Goal: Information Seeking & Learning: Learn about a topic

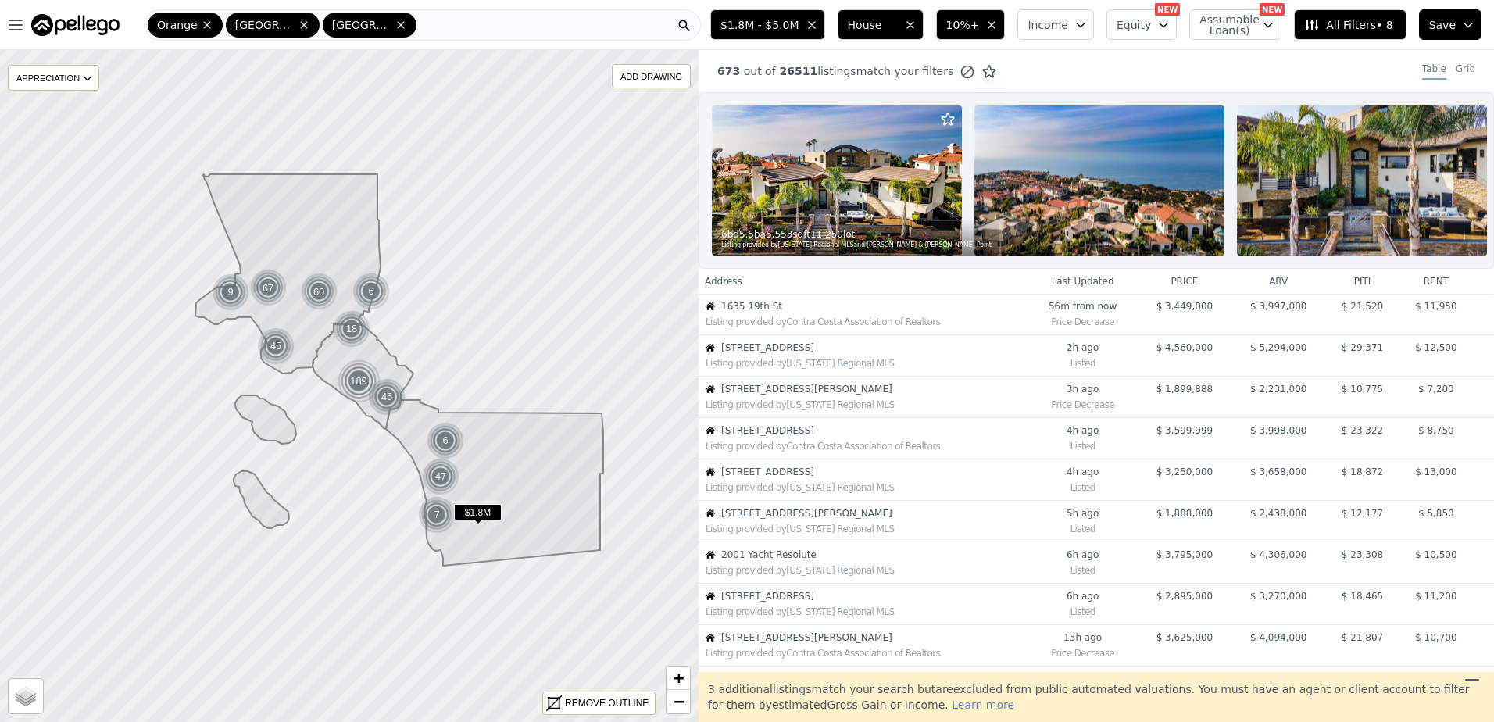
scroll to position [412, 0]
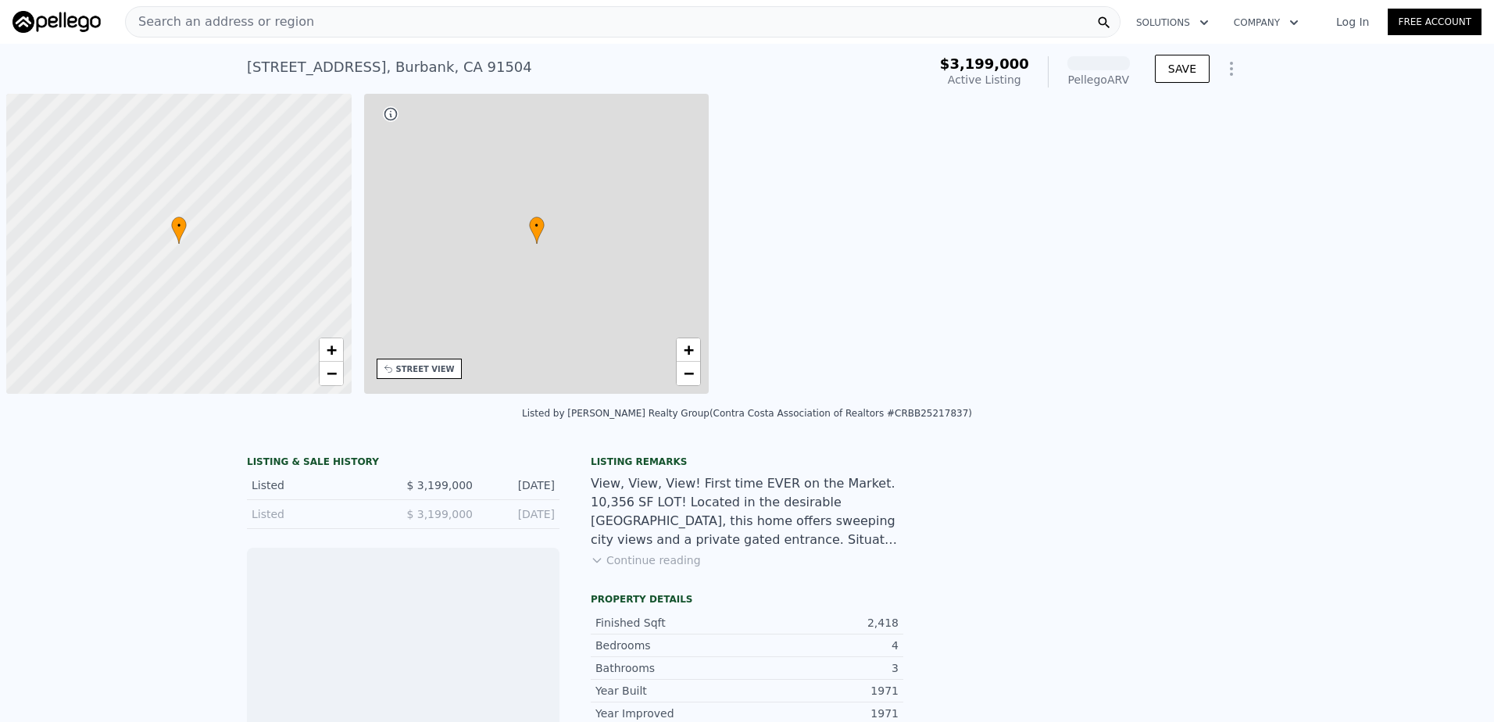
scroll to position [0, 6]
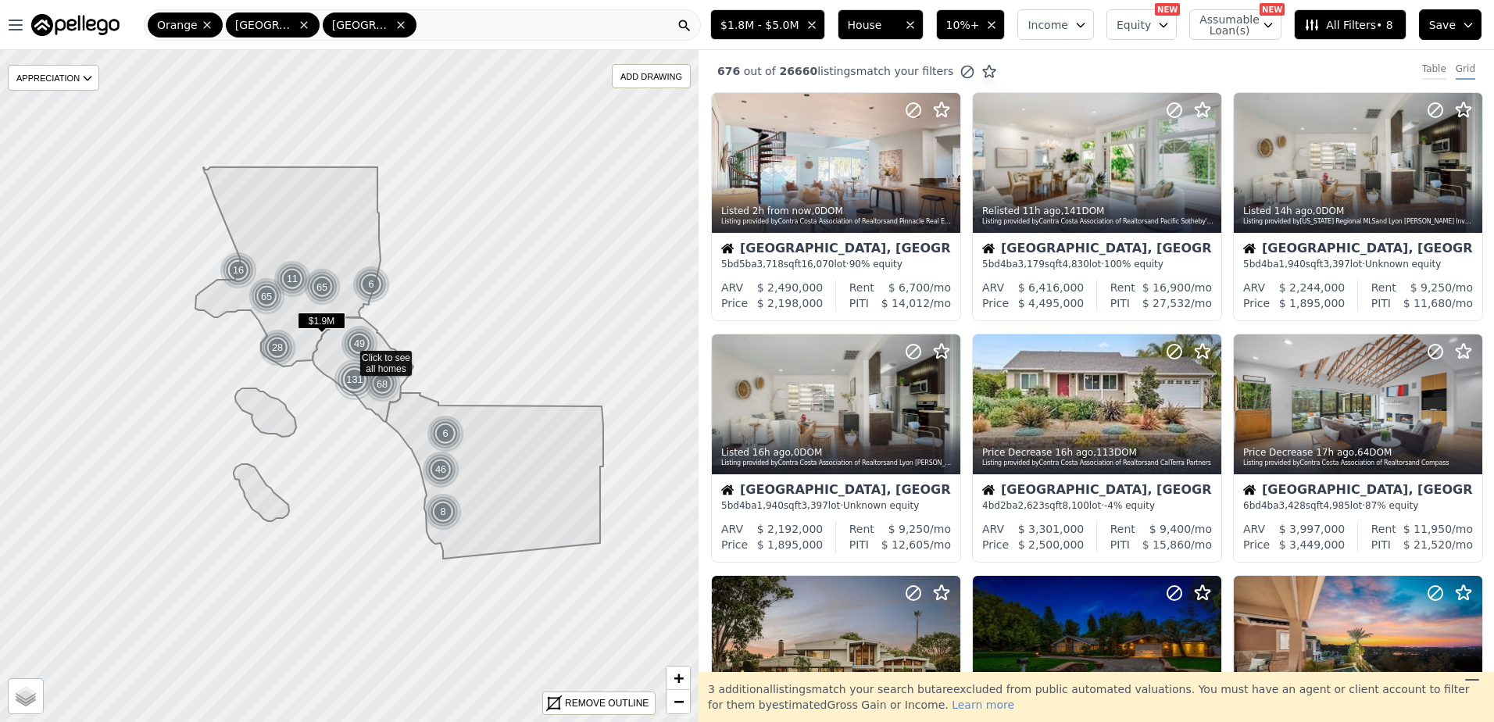
click at [1423, 66] on div "Table" at bounding box center [1434, 70] width 24 height 17
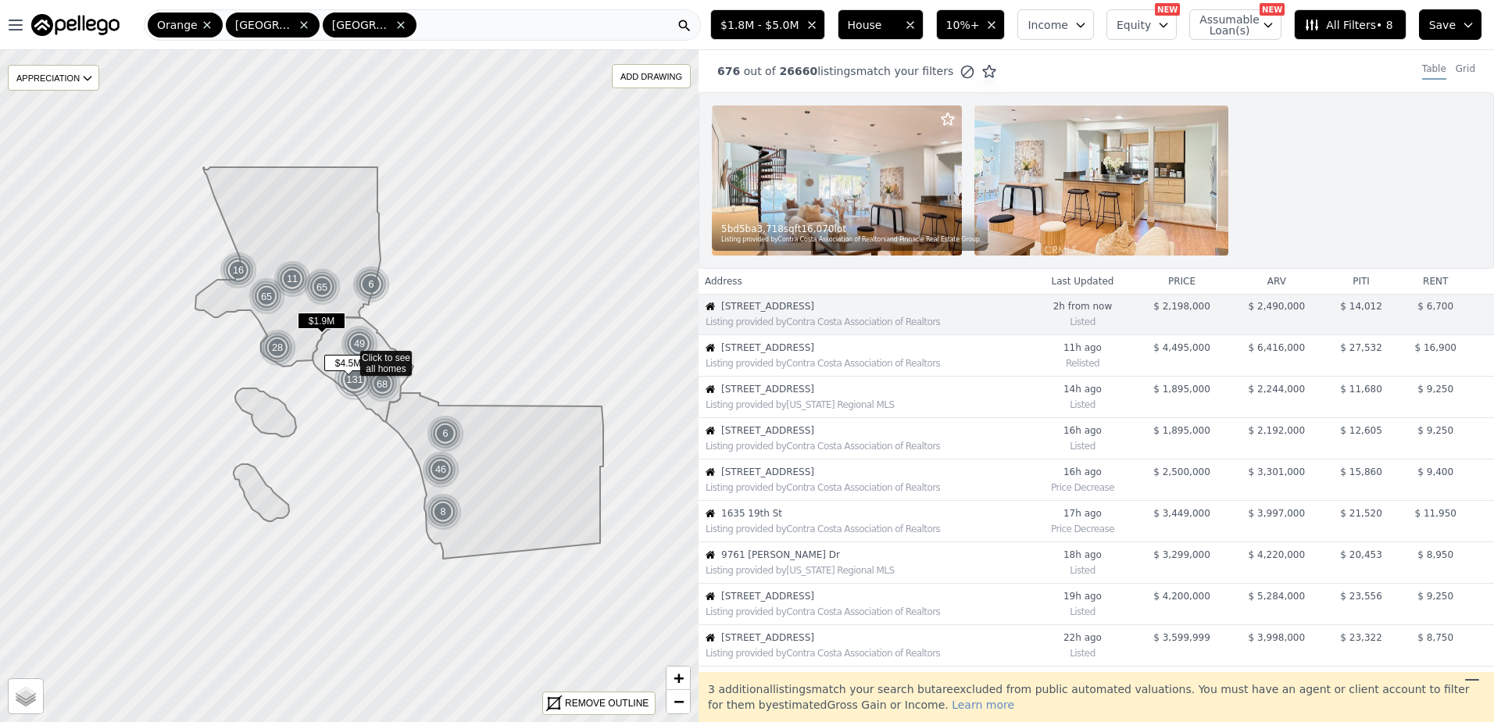
click at [773, 354] on div "Listing provided by Contra Costa Association of Realtors" at bounding box center [864, 362] width 330 height 16
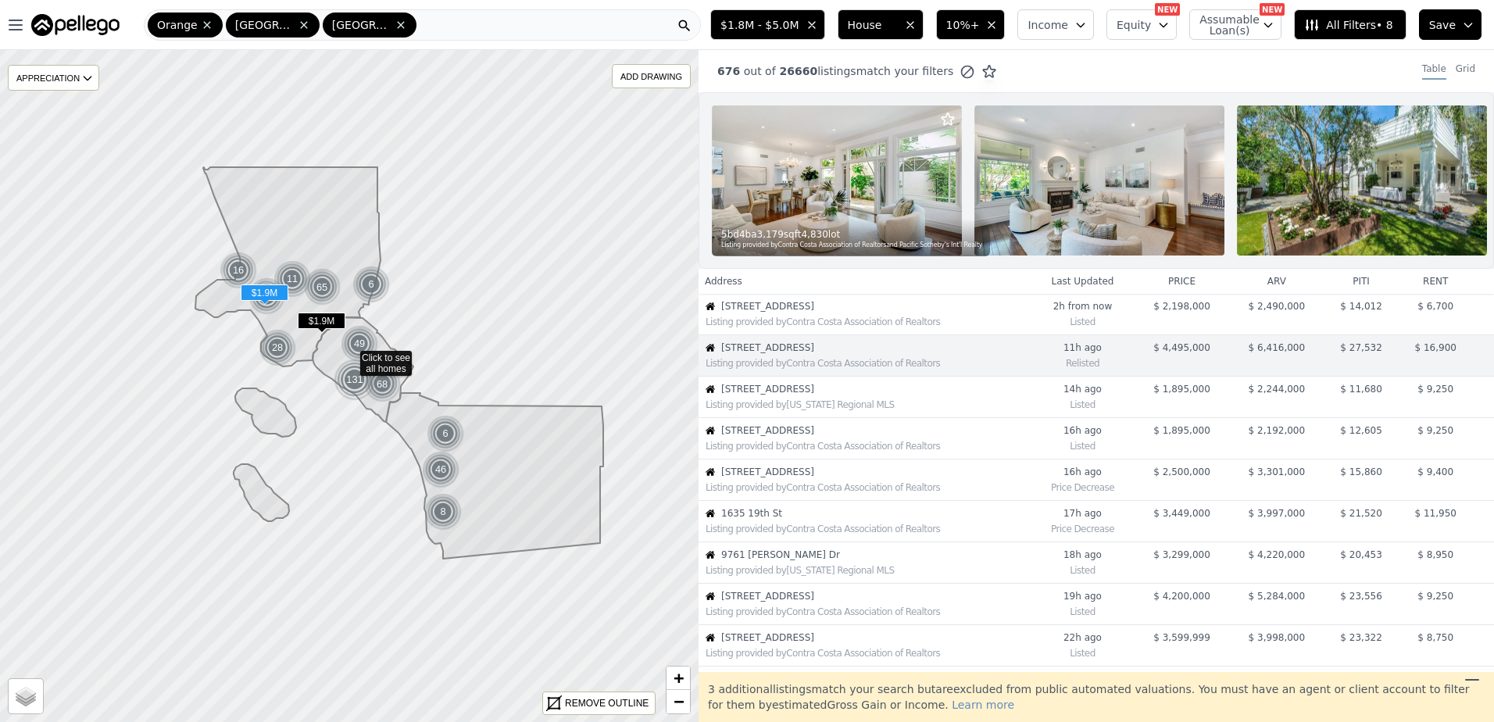
click at [769, 395] on span "2402 Ocean Park Blvd Unit 1" at bounding box center [875, 389] width 309 height 12
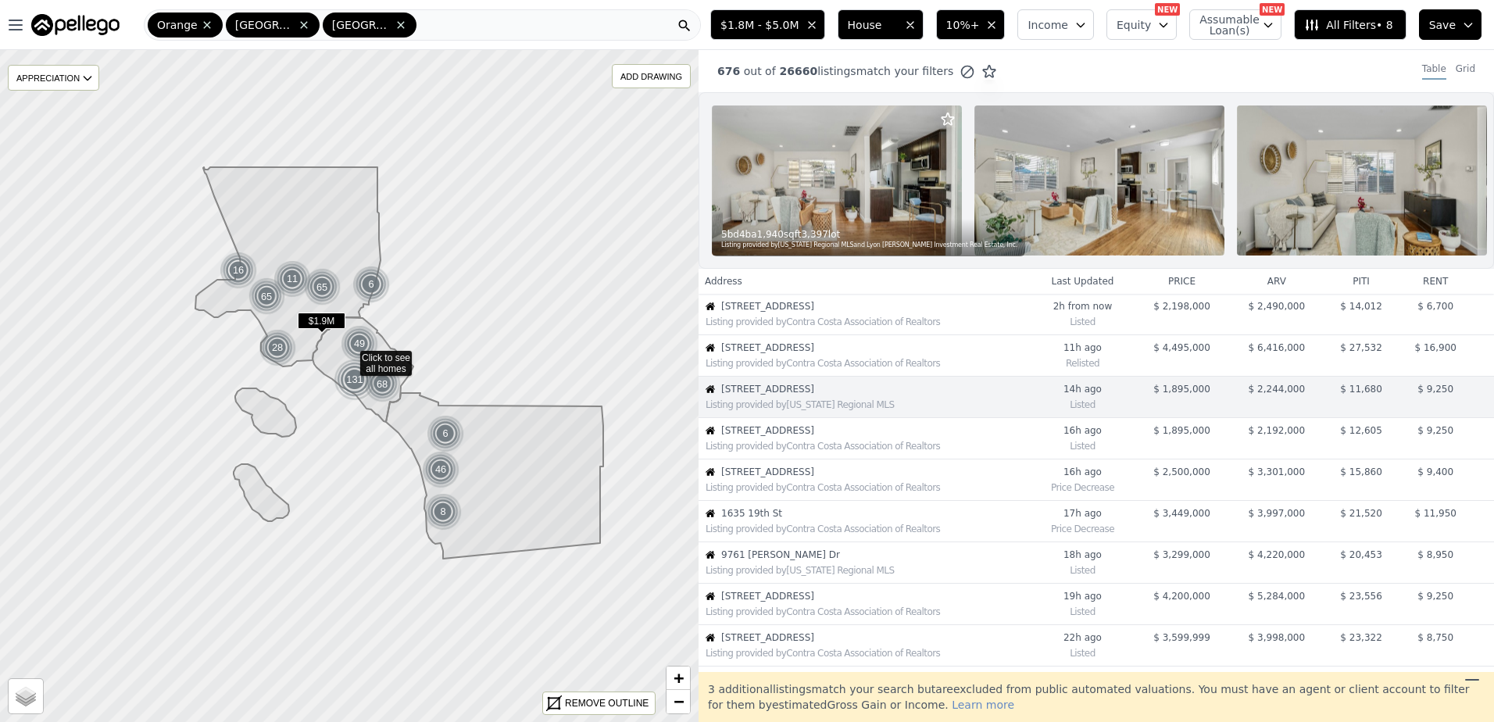
scroll to position [40, 0]
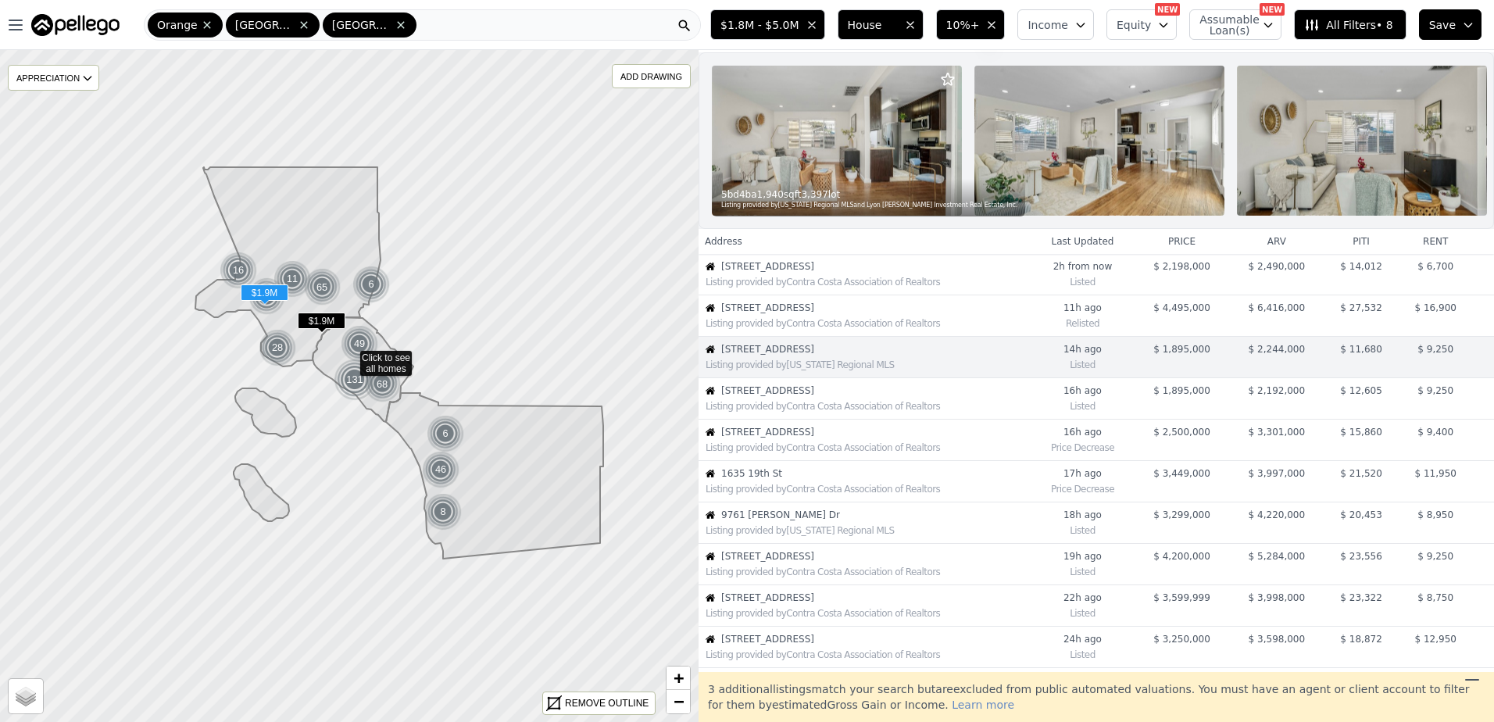
click at [816, 397] on span "2402 Ocean Park blvd Unit 1" at bounding box center [875, 390] width 309 height 12
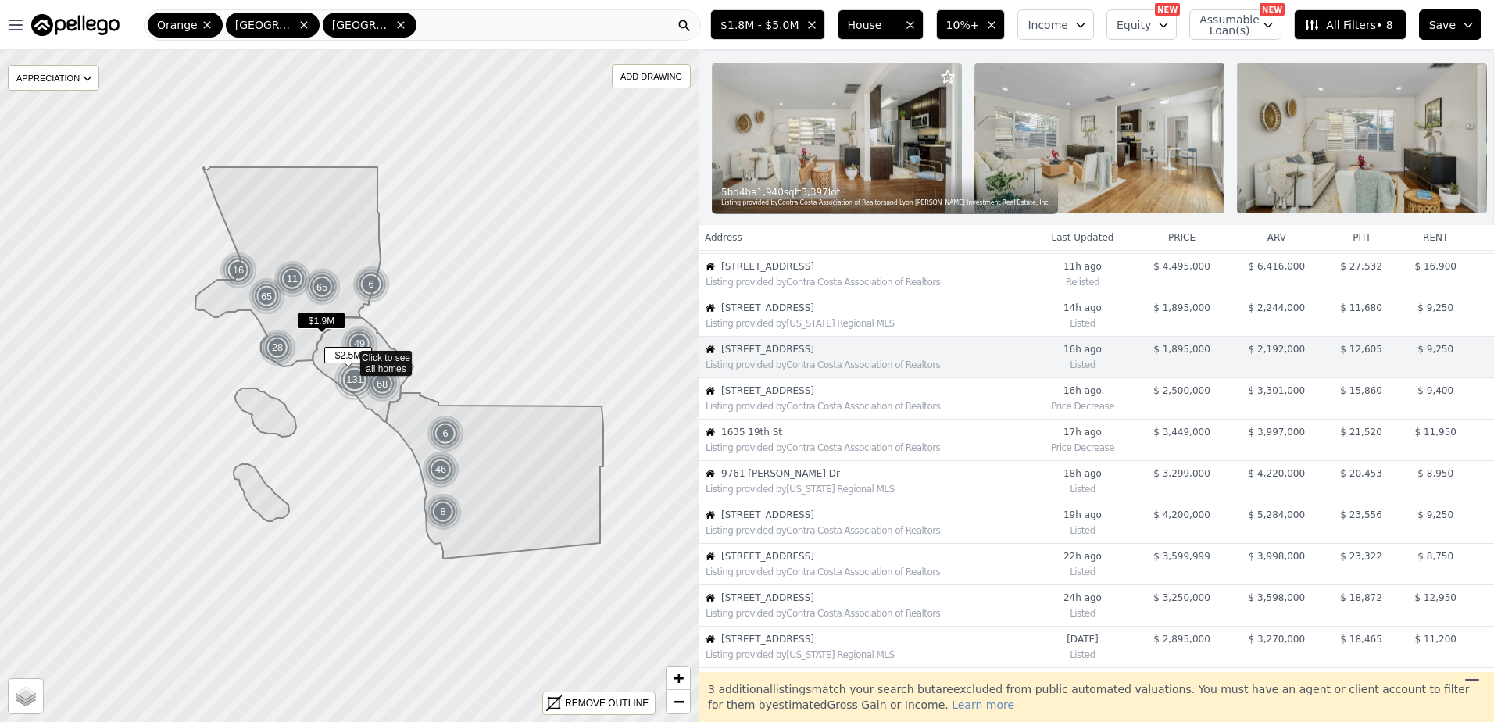
click at [787, 412] on div "Listing provided by Contra Costa Association of Realtors" at bounding box center [867, 406] width 324 height 12
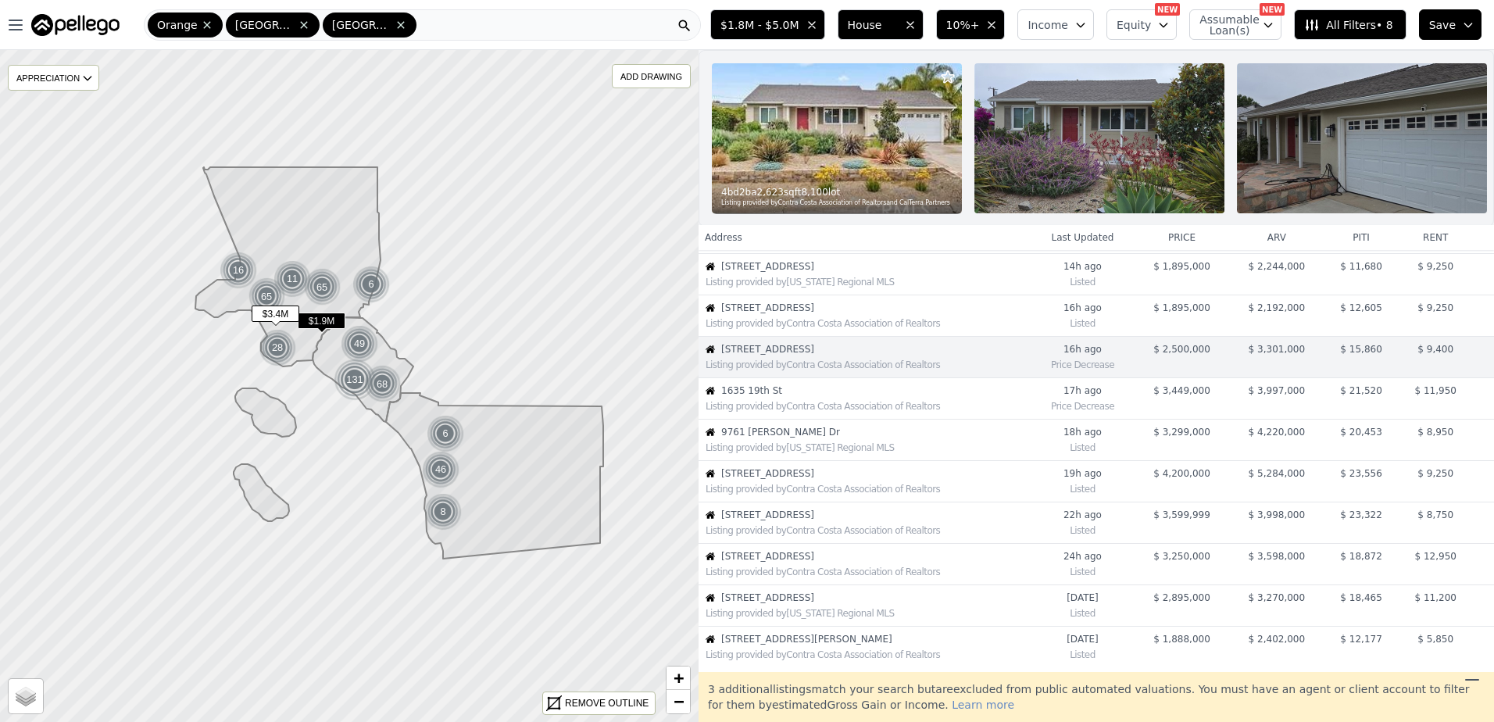
click at [780, 412] on div "Listing provided by Contra Costa Association of Realtors" at bounding box center [867, 406] width 324 height 12
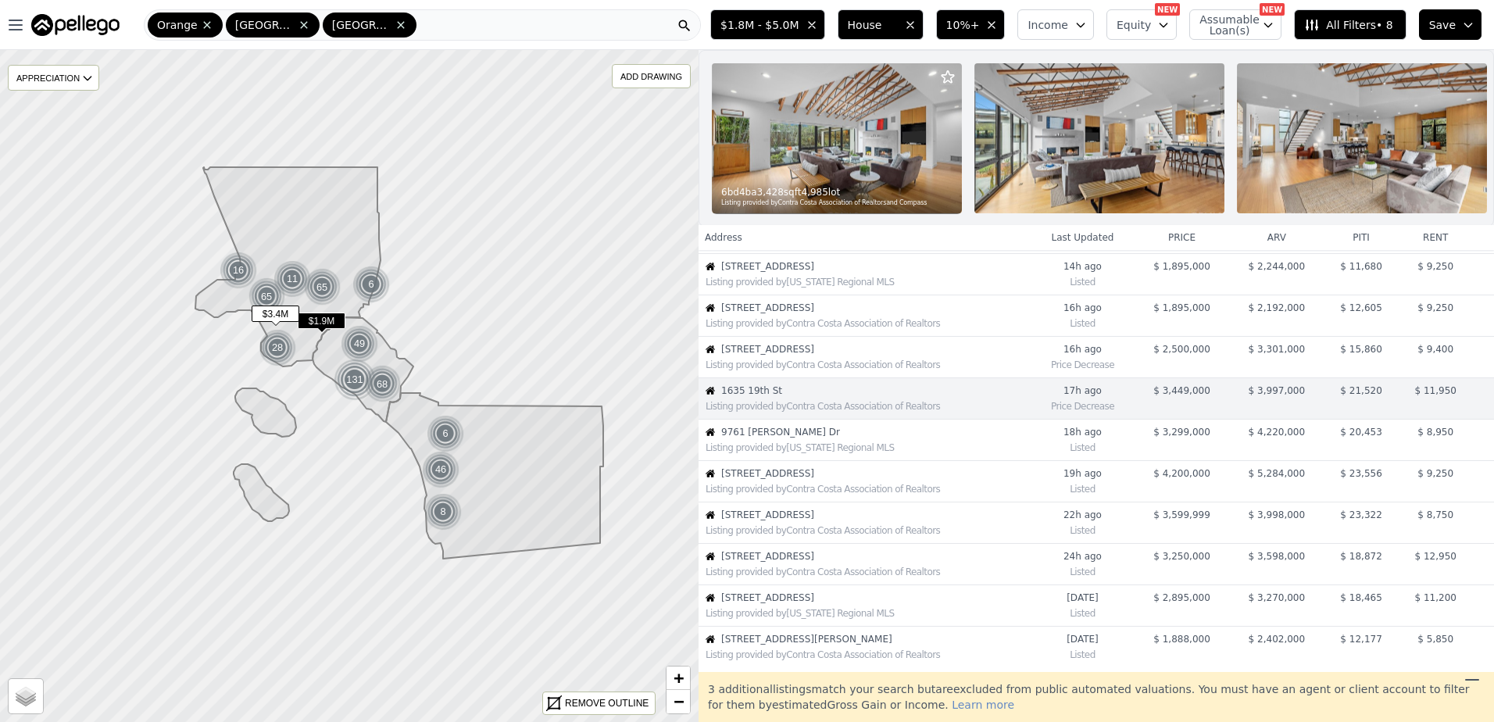
scroll to position [164, 0]
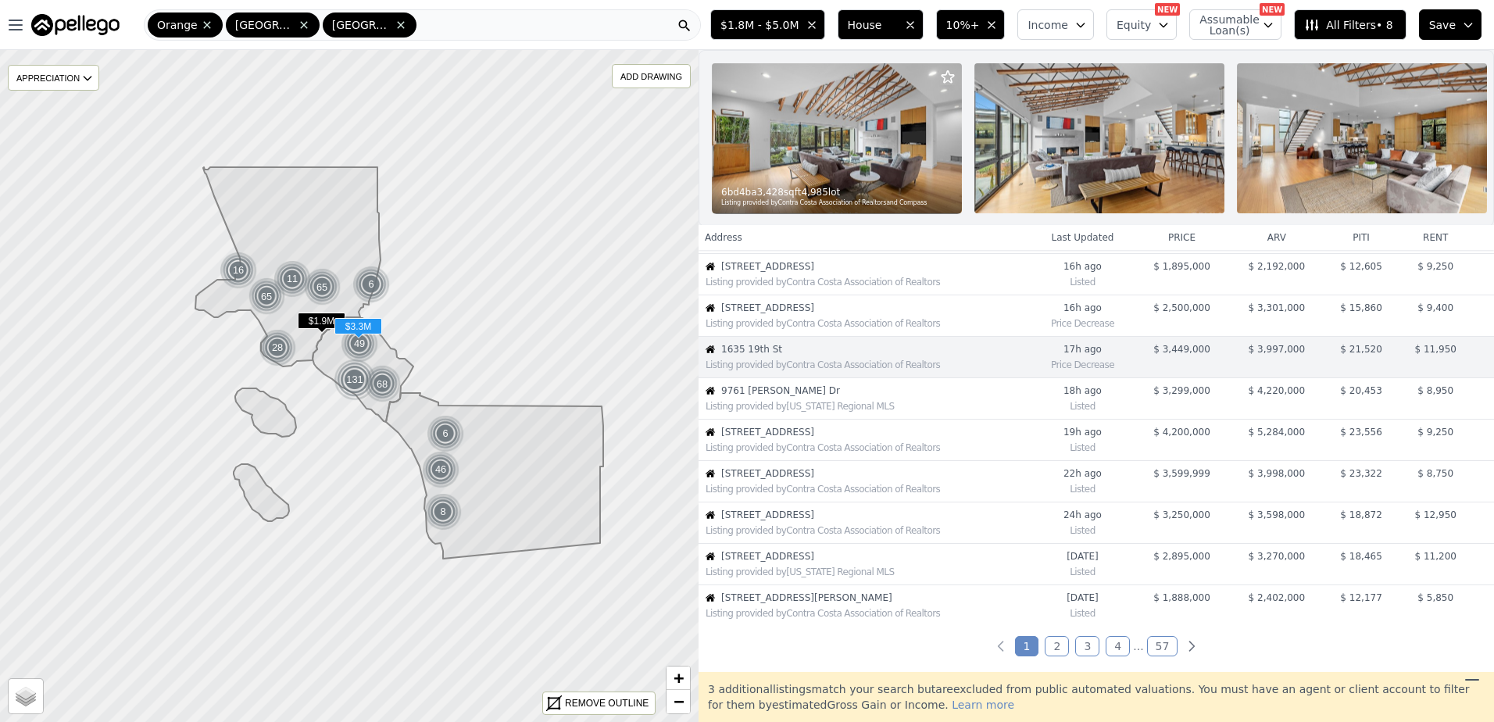
click at [780, 396] on span "9761 Daron Dr" at bounding box center [875, 390] width 309 height 12
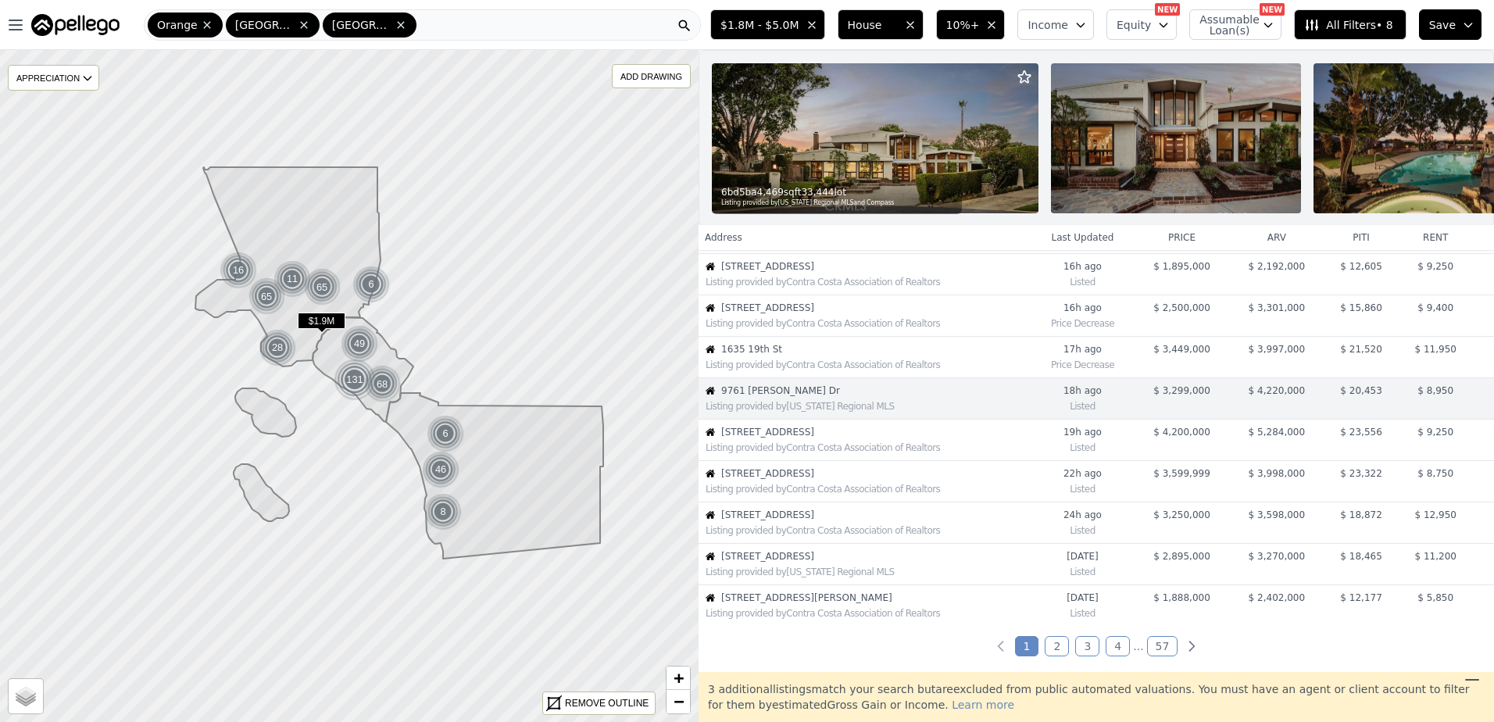
scroll to position [205, 0]
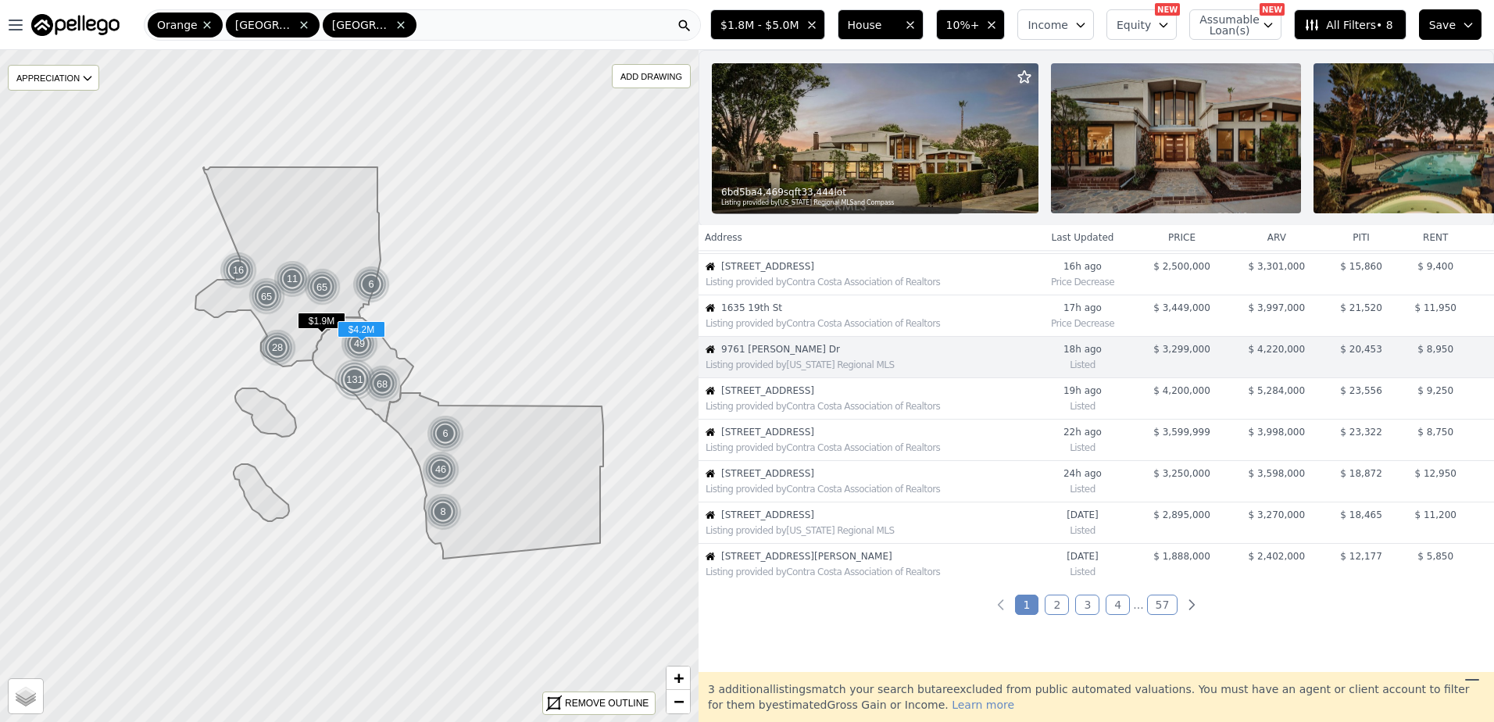
click at [782, 410] on div "Listing provided by Contra Costa Association of Realtors" at bounding box center [864, 405] width 330 height 16
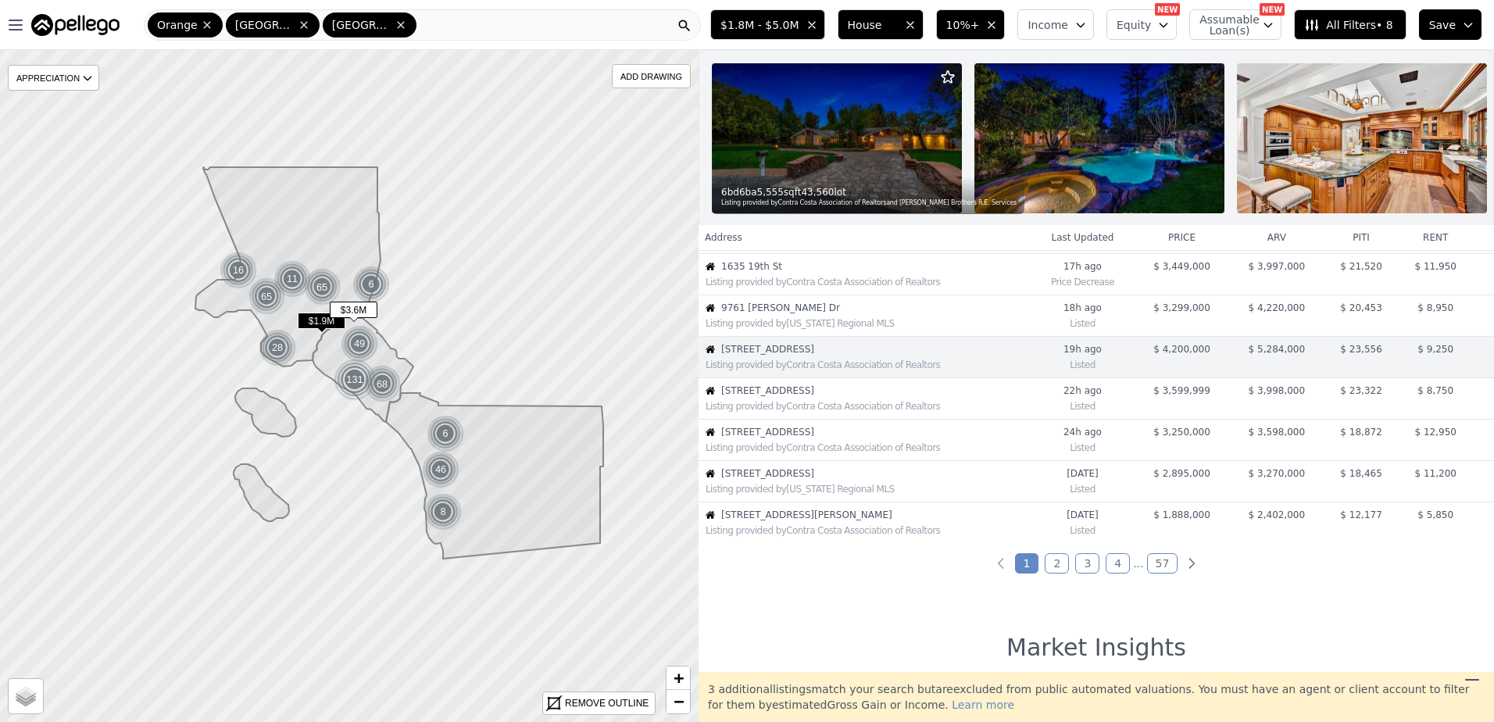
click at [782, 410] on div "Listing provided by Contra Costa Association of Realtors" at bounding box center [864, 405] width 330 height 16
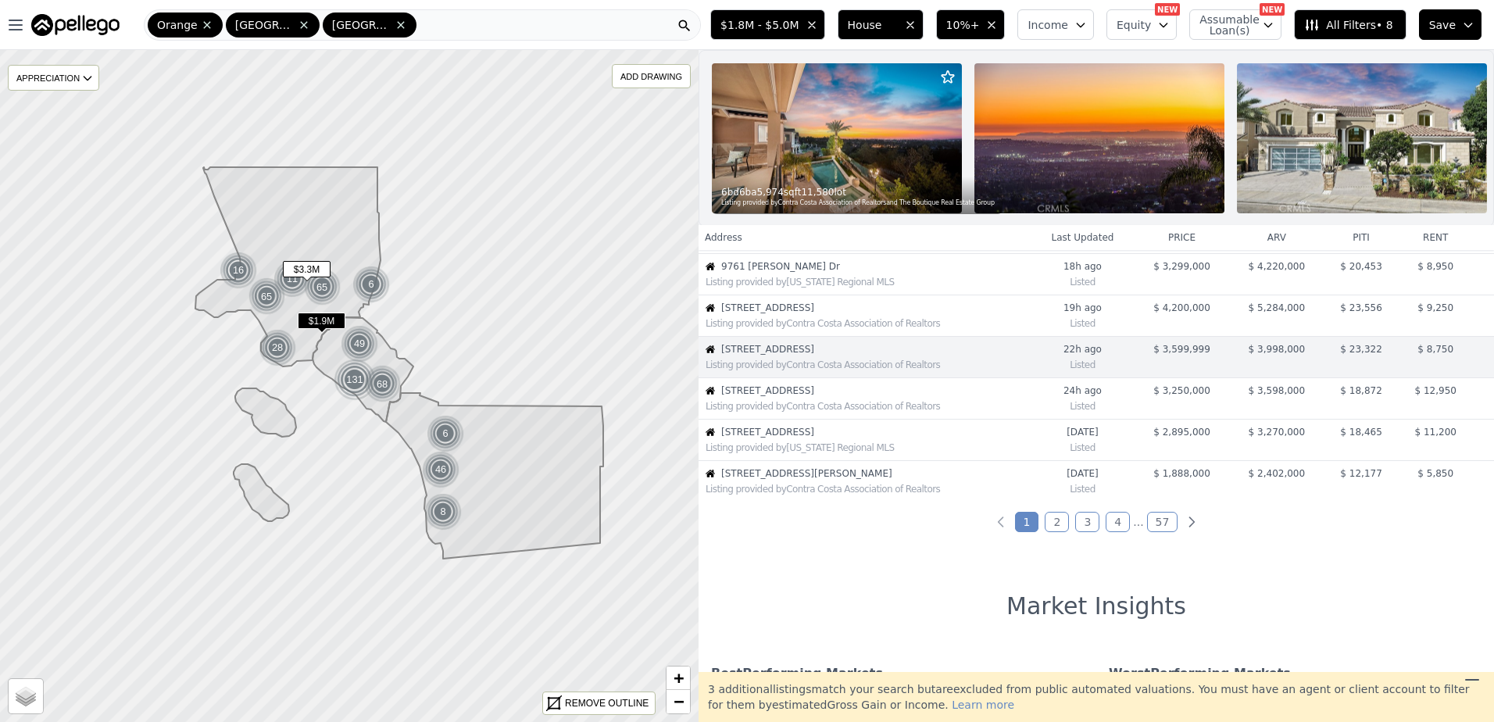
click at [782, 409] on div "Listing provided by Contra Costa Association of Realtors" at bounding box center [864, 405] width 330 height 16
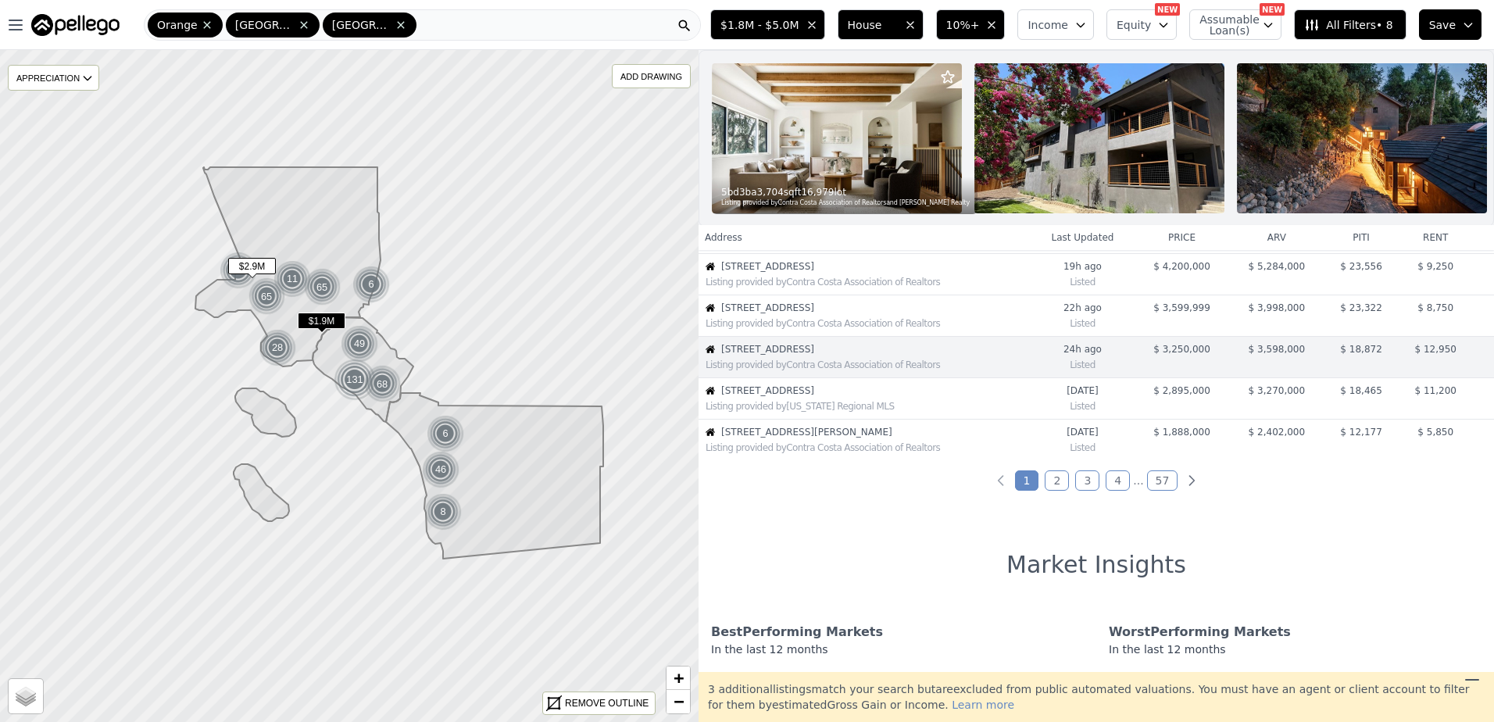
click at [782, 409] on div "Listing provided by California Regional MLS" at bounding box center [864, 405] width 330 height 16
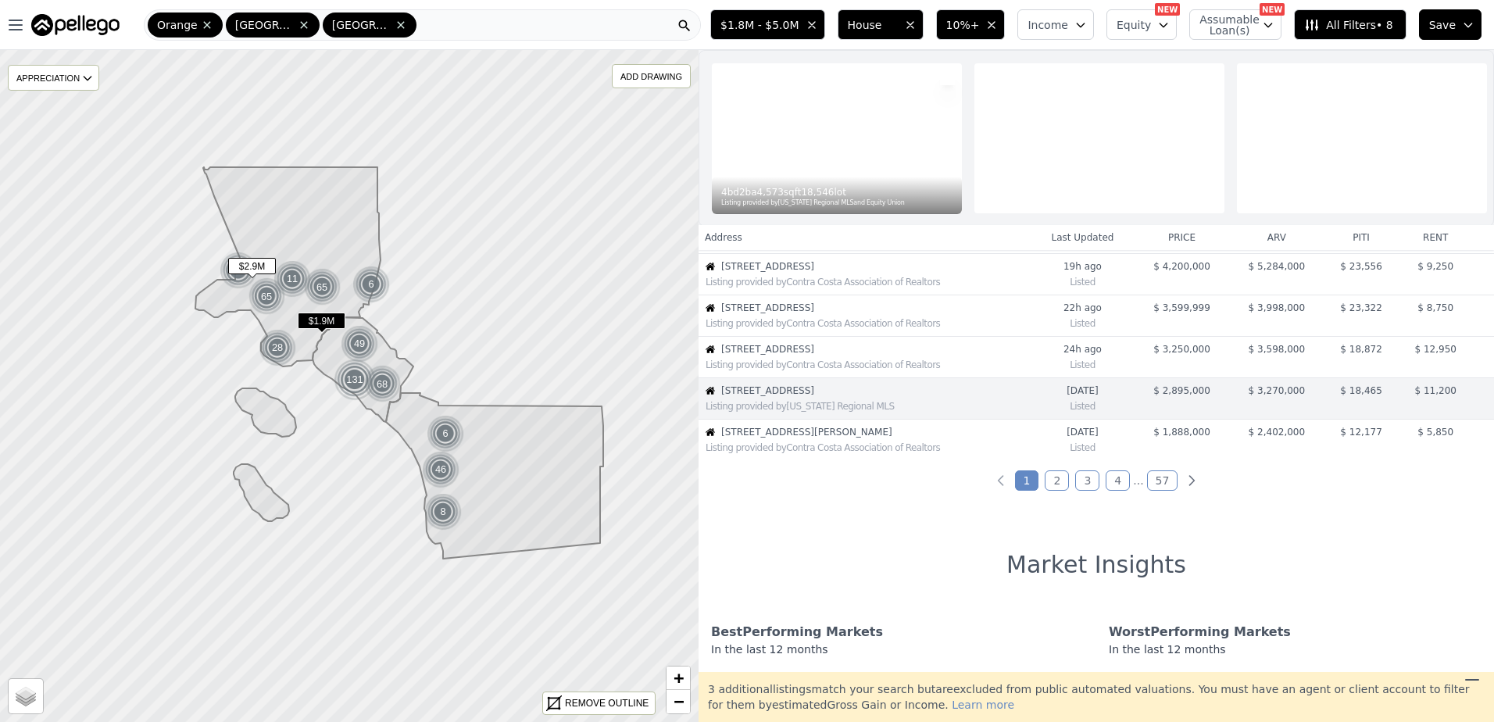
scroll to position [371, 0]
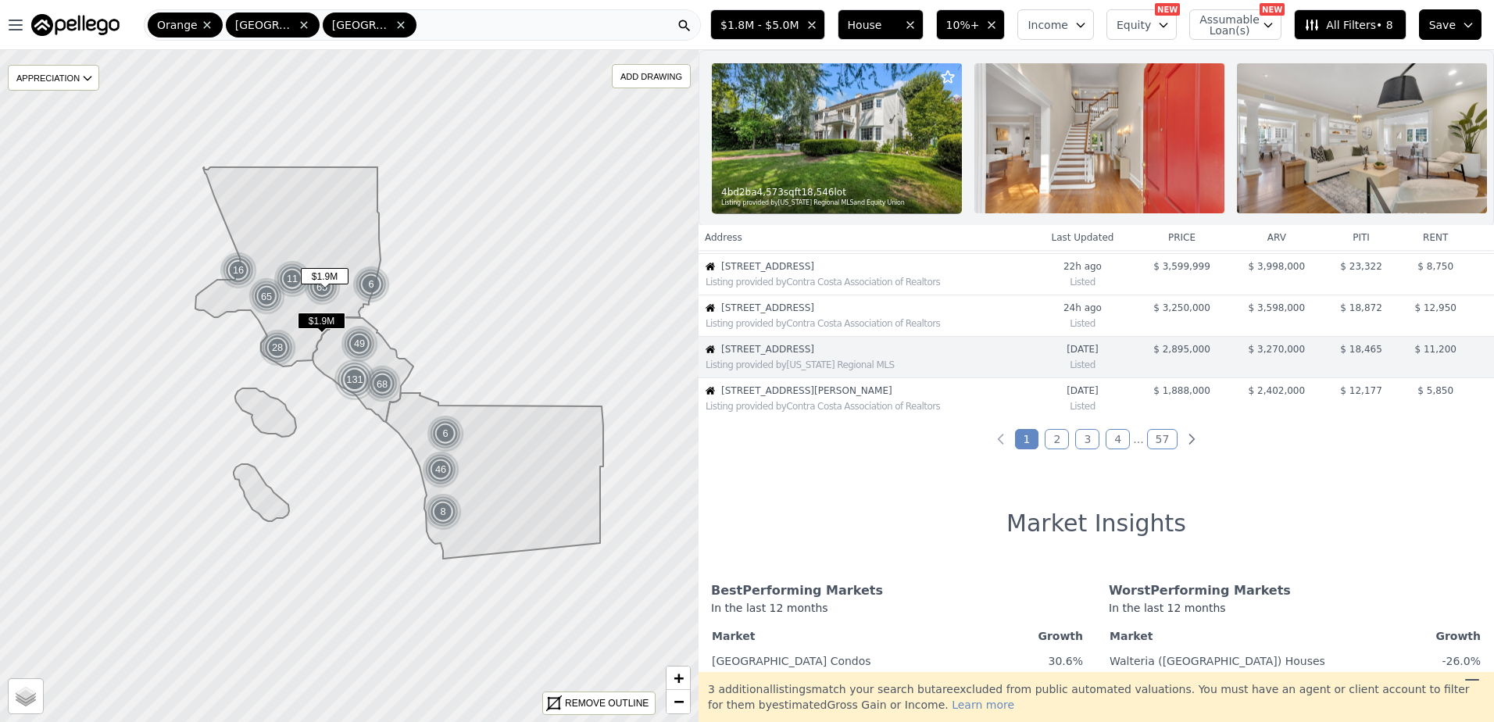
click at [782, 409] on div "Listing provided by Contra Costa Association of Realtors" at bounding box center [864, 405] width 330 height 16
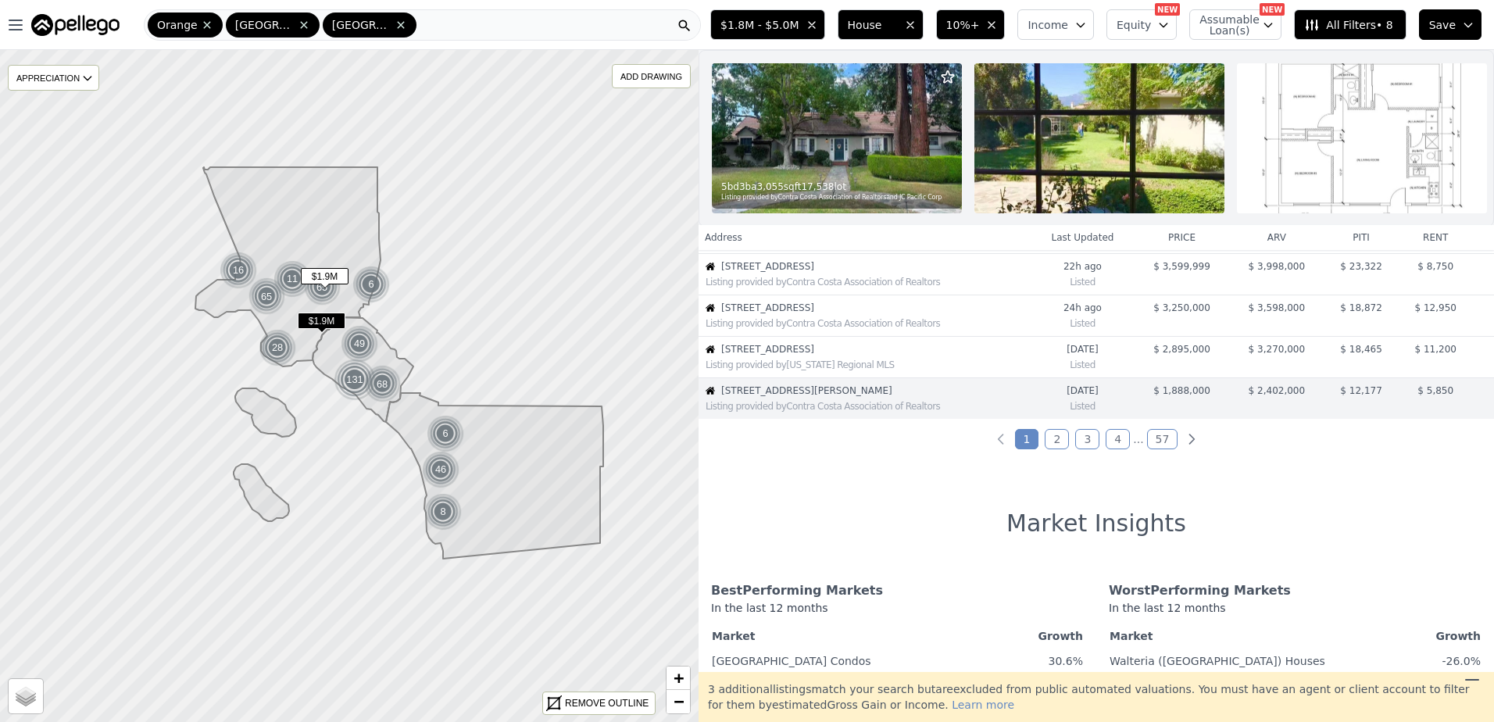
scroll to position [412, 0]
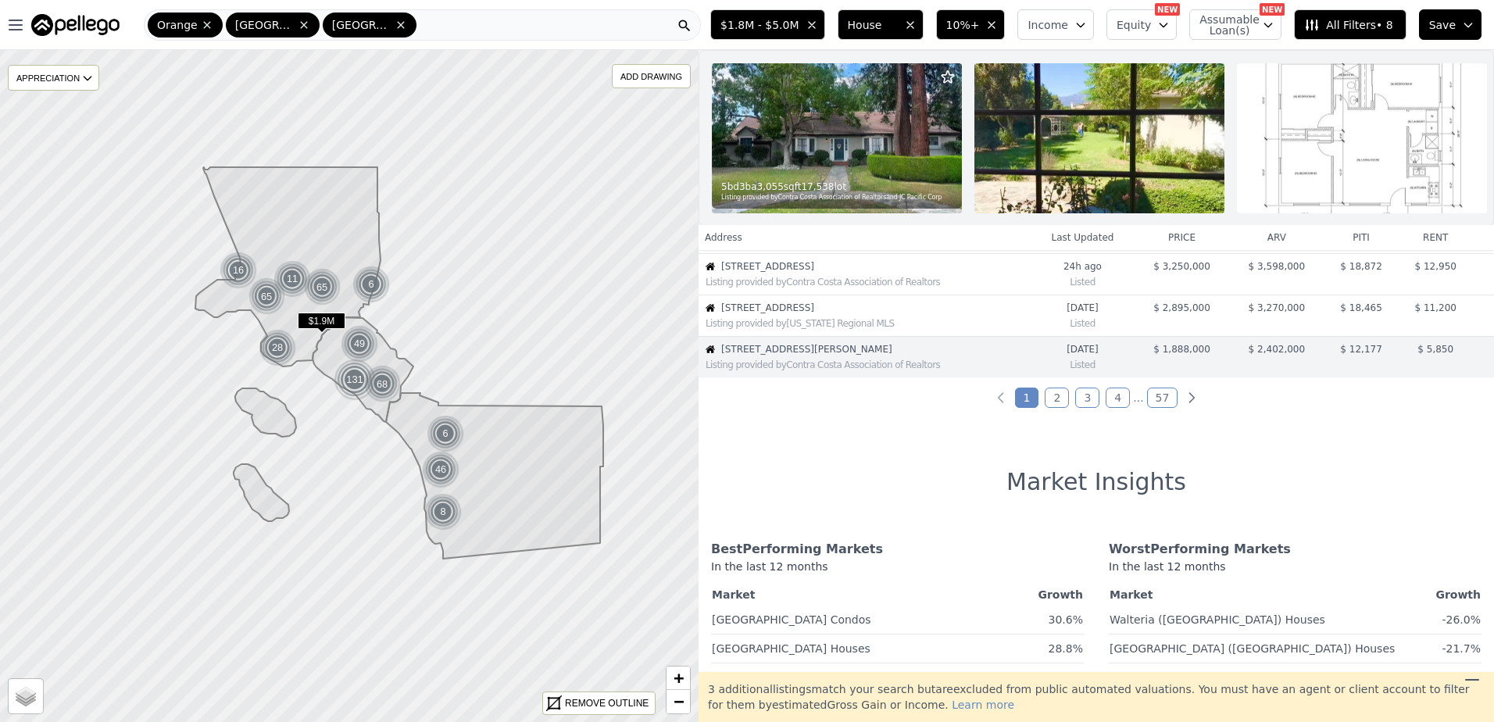
click at [1057, 408] on link "2" at bounding box center [1056, 397] width 24 height 20
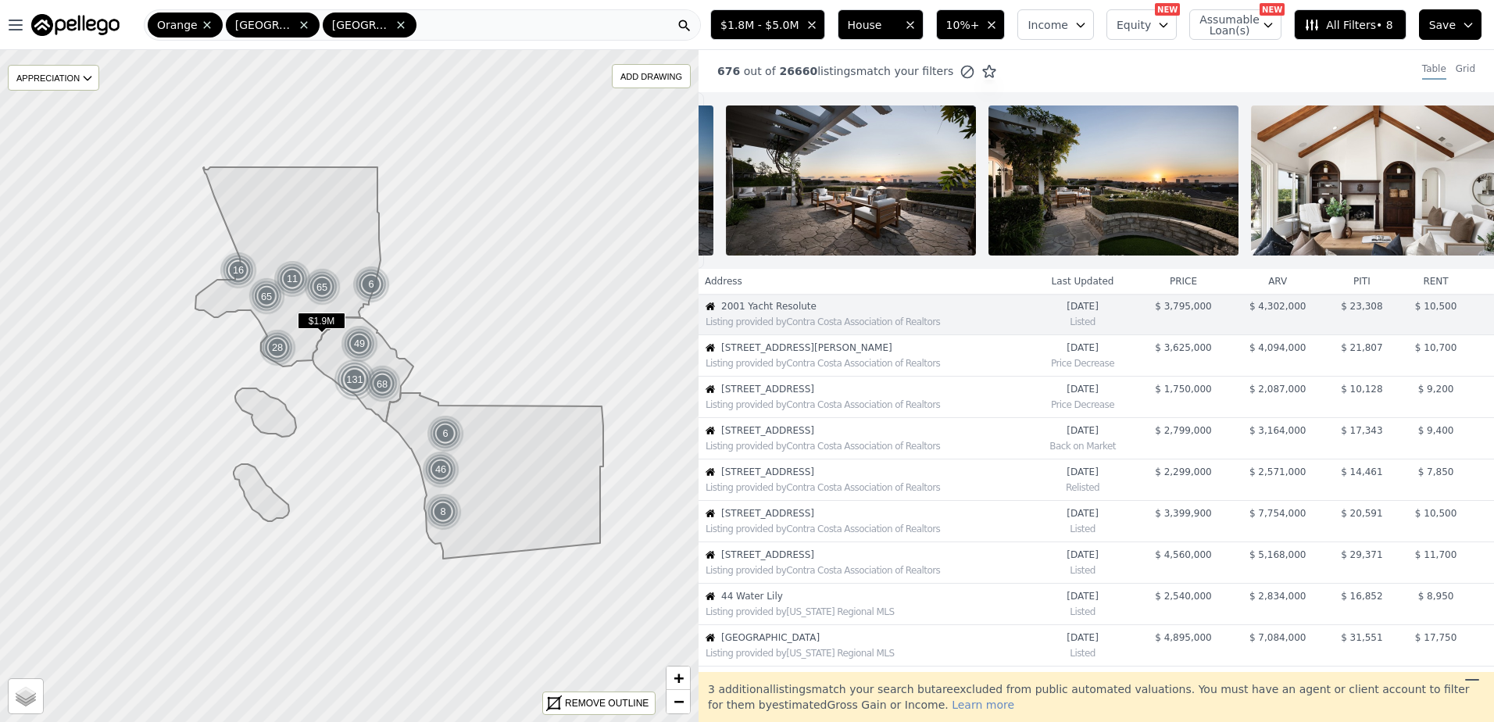
scroll to position [0, 0]
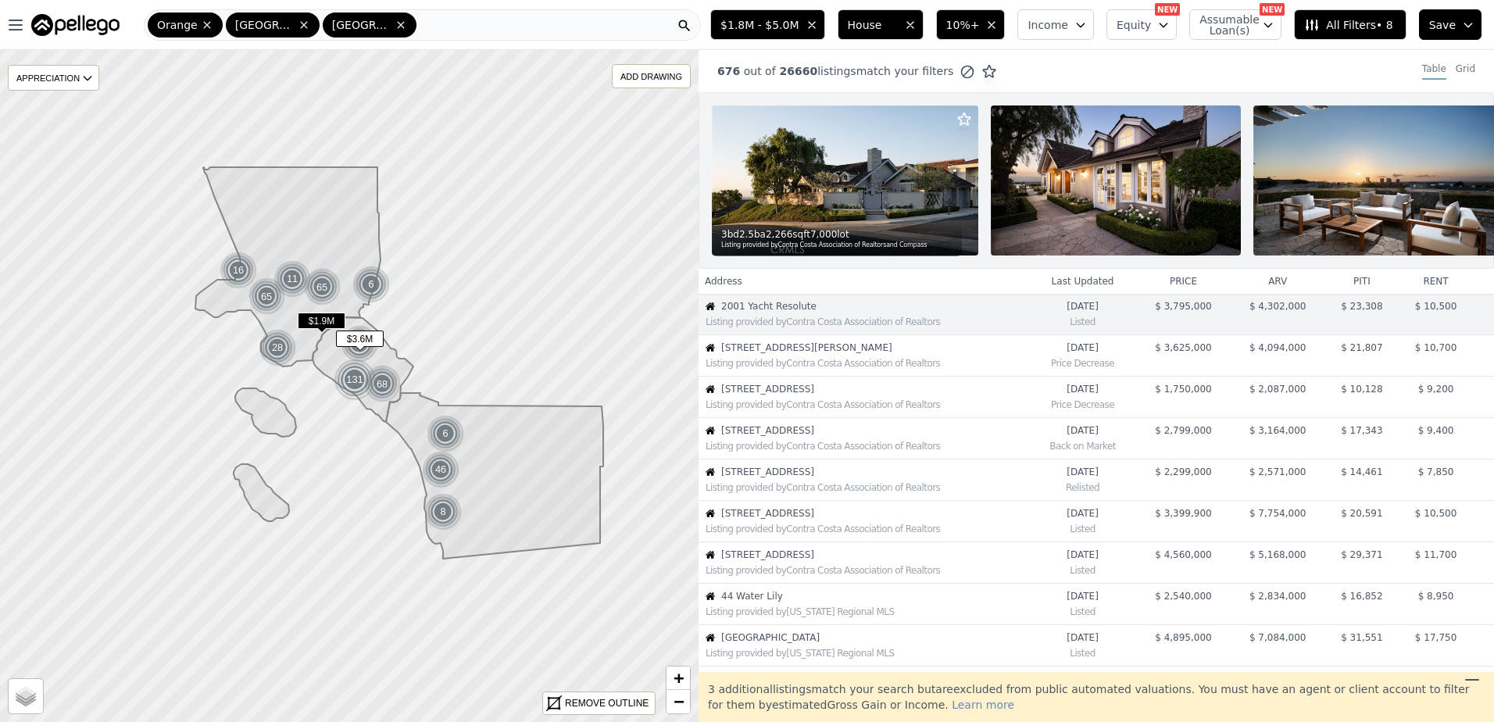
click at [784, 366] on div "Listing provided by Contra Costa Association of Realtors" at bounding box center [863, 362] width 329 height 16
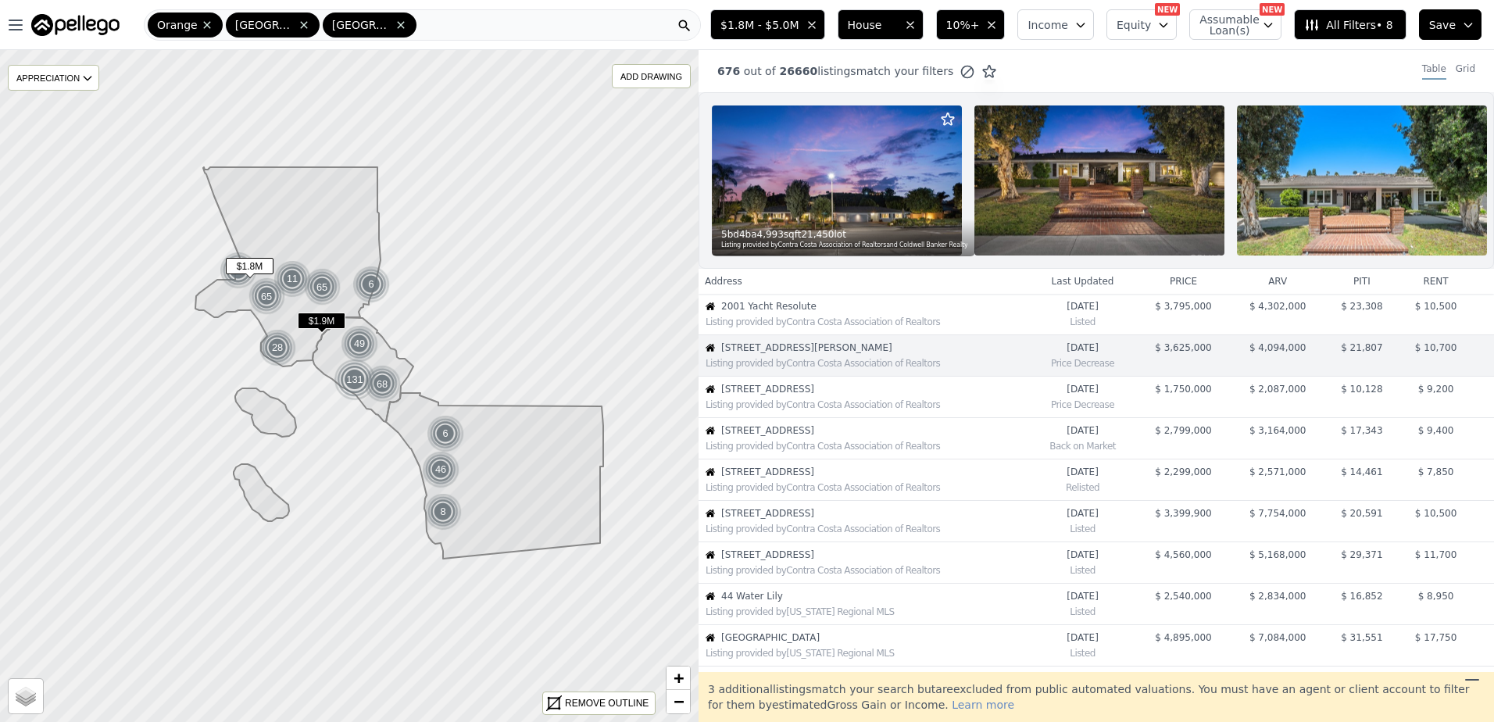
click at [787, 395] on span "19832 Redwing St" at bounding box center [874, 389] width 307 height 12
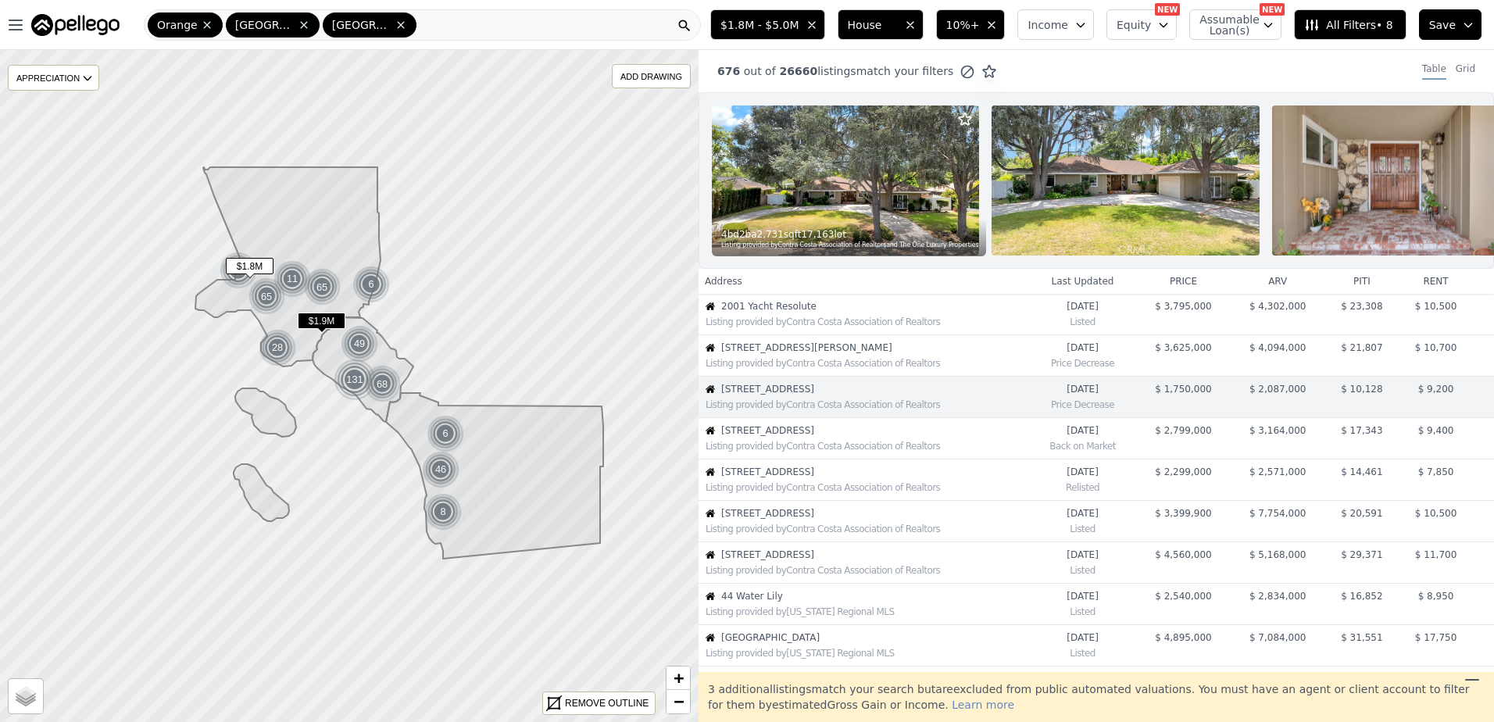
scroll to position [40, 0]
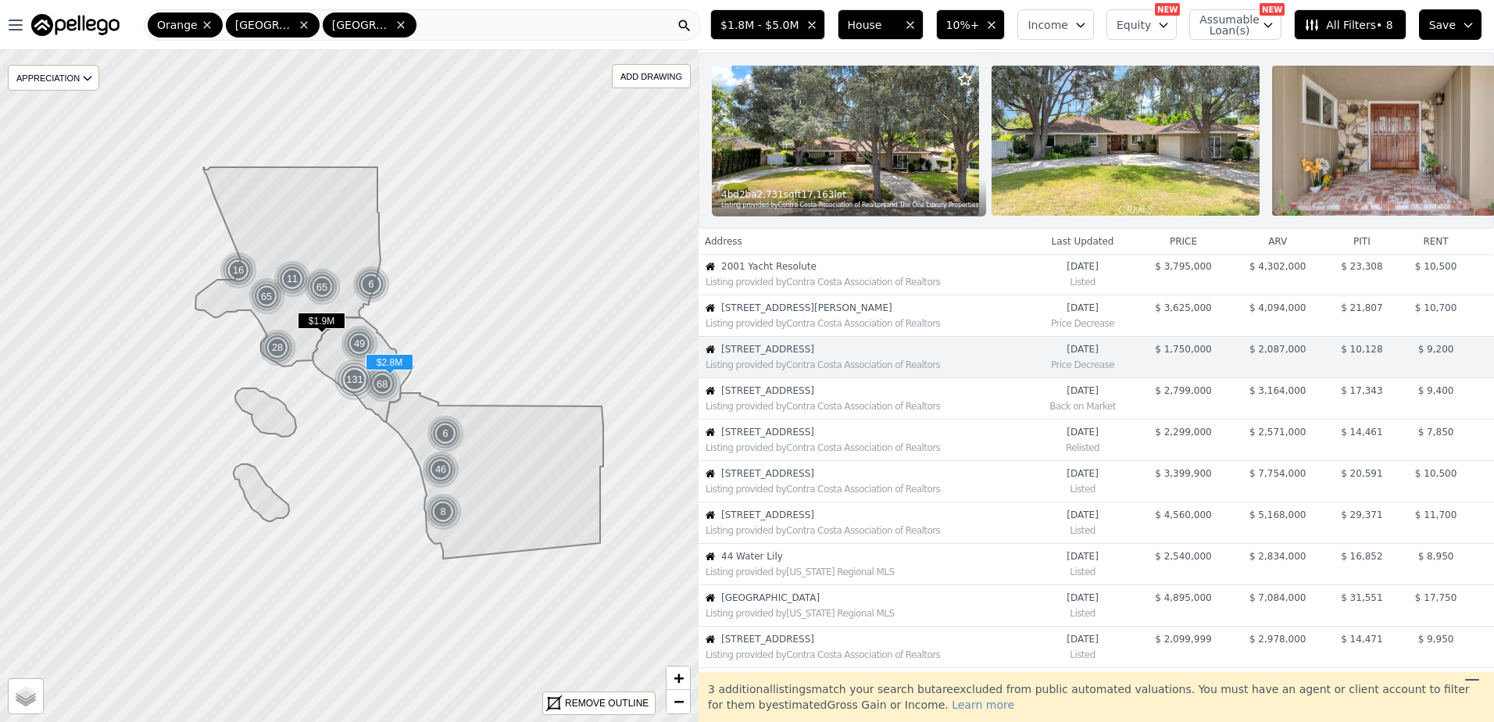
click at [787, 397] on span "23 Meadow Wood Dr" at bounding box center [874, 390] width 307 height 12
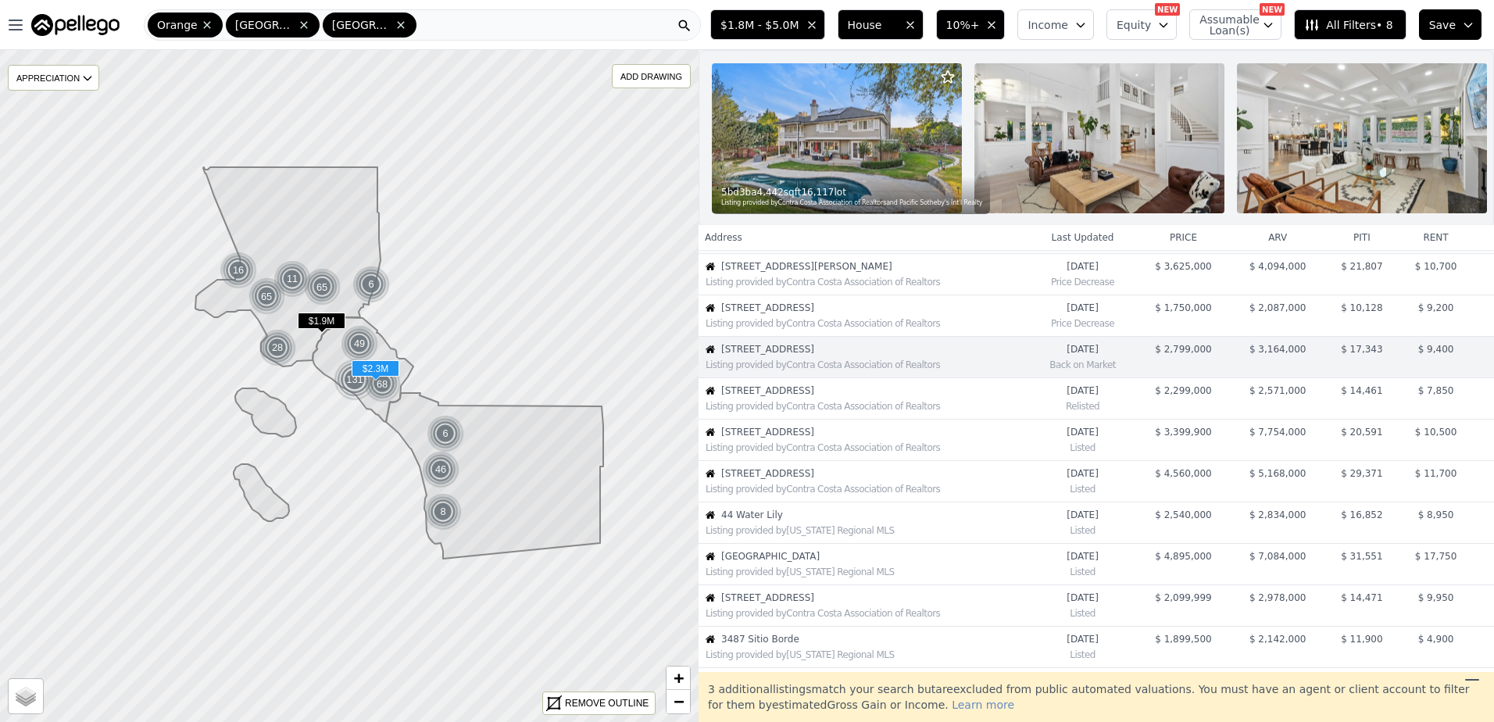
click at [787, 397] on span "26942 Willow Tree Ln" at bounding box center [874, 390] width 307 height 12
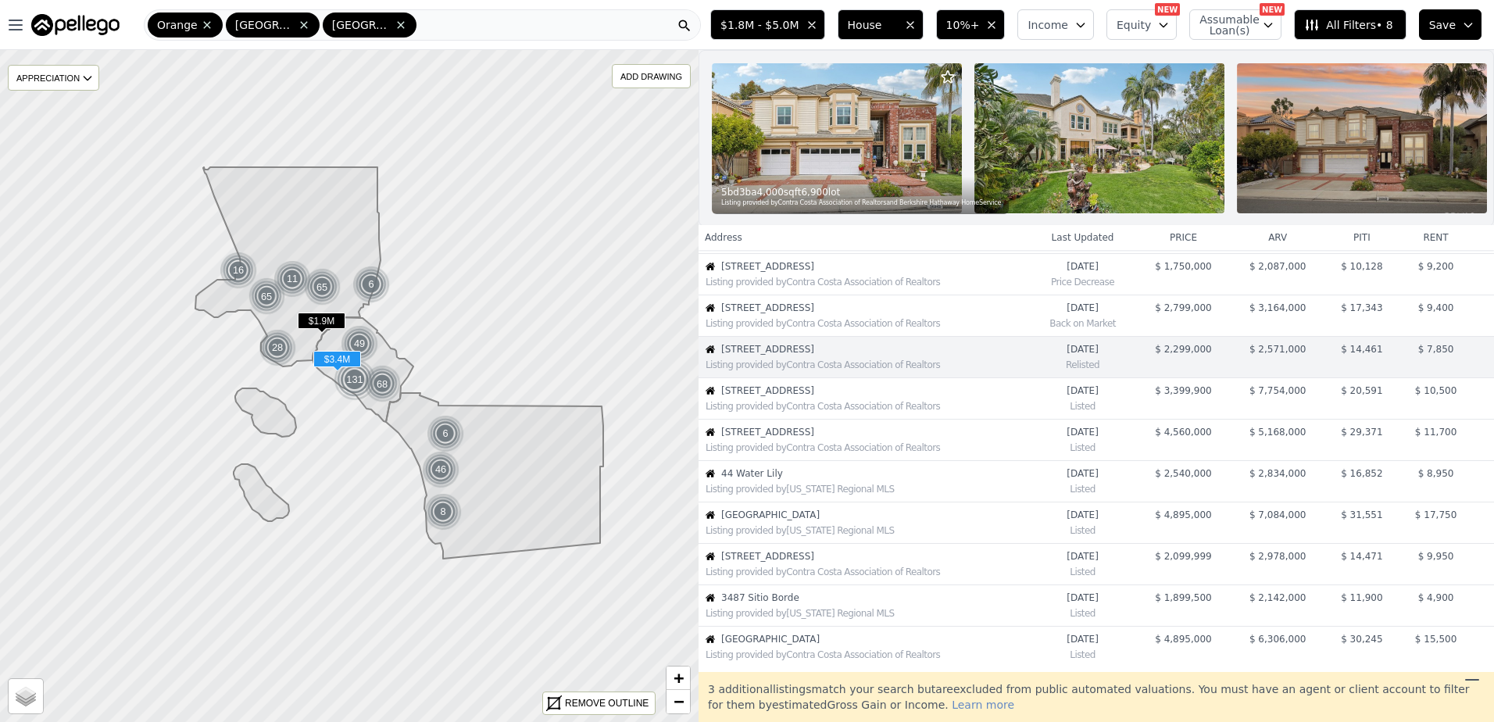
click at [787, 397] on span "331 Walnut St" at bounding box center [874, 390] width 307 height 12
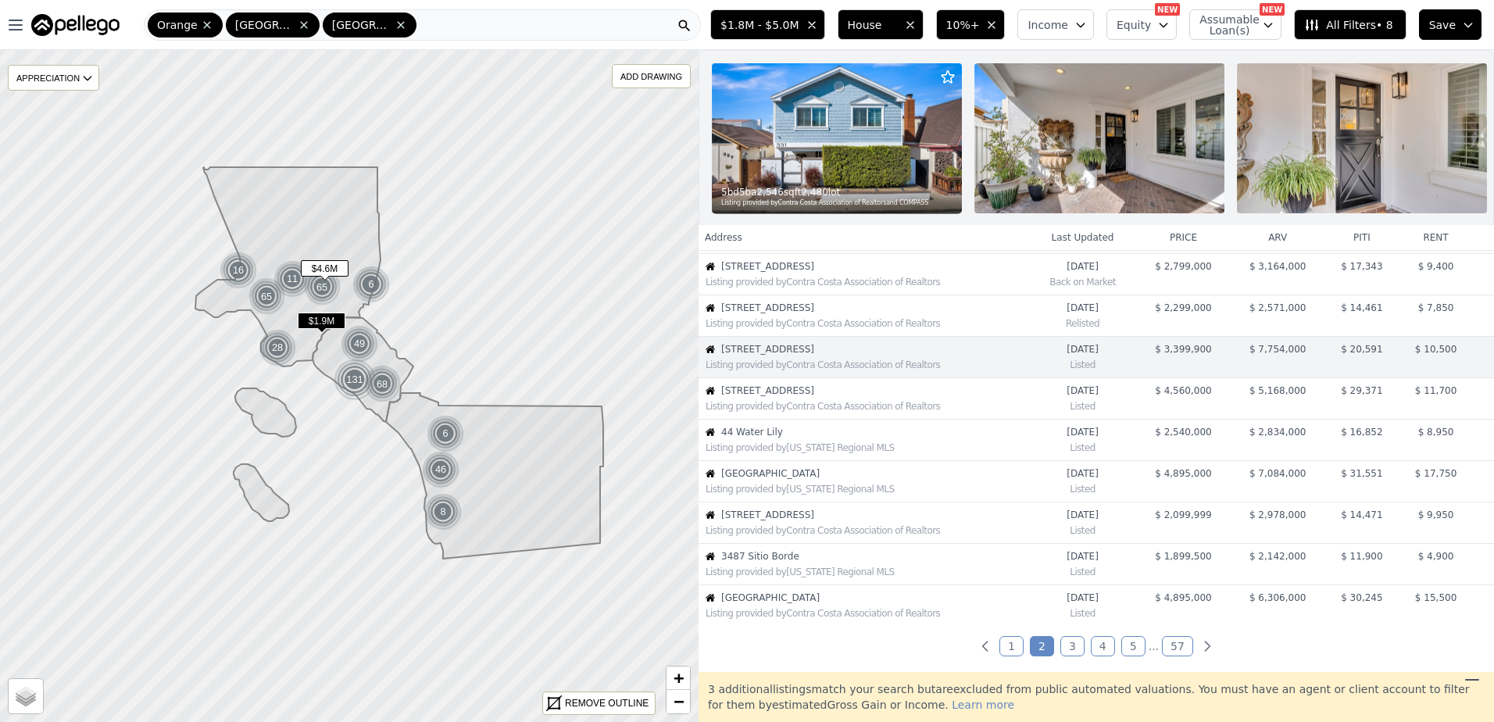
click at [787, 397] on span "1531 Rodeo Rd" at bounding box center [874, 390] width 307 height 12
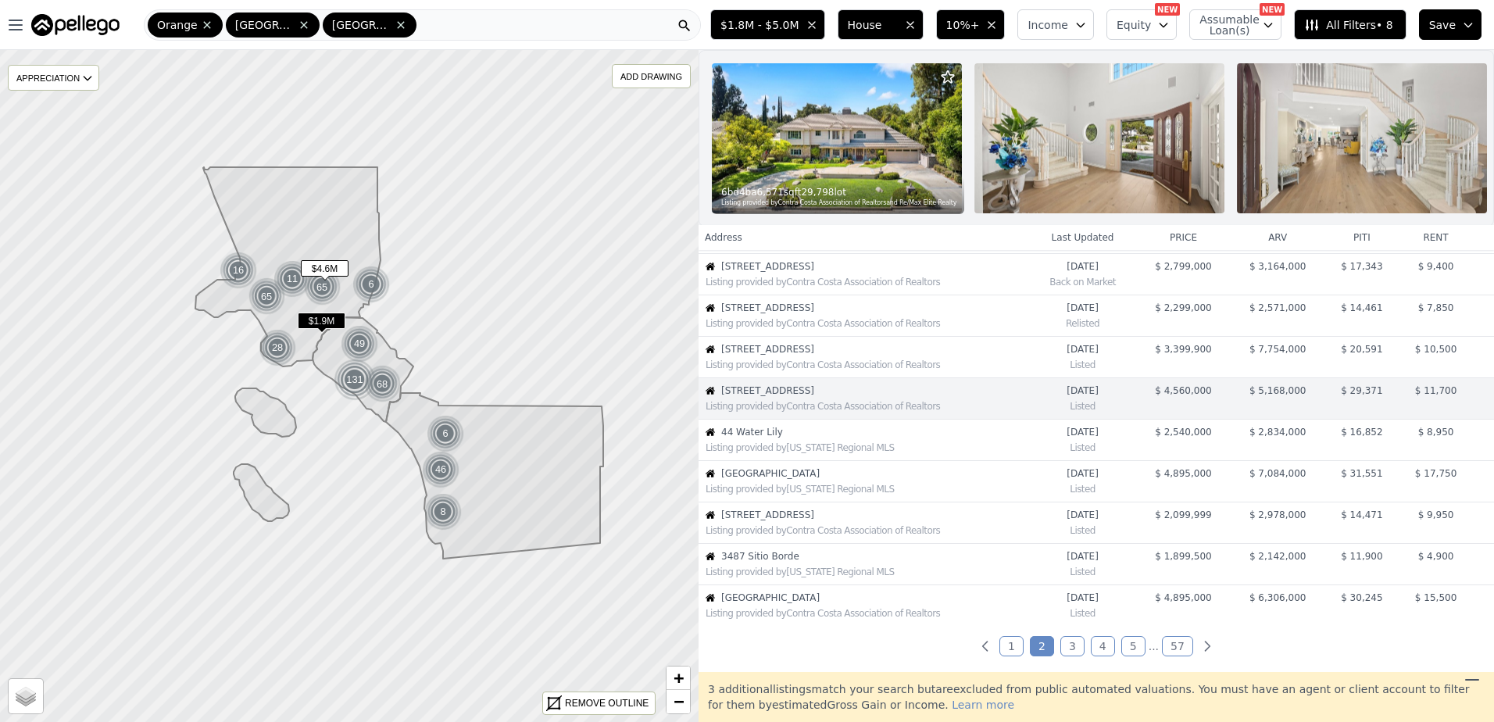
scroll to position [205, 0]
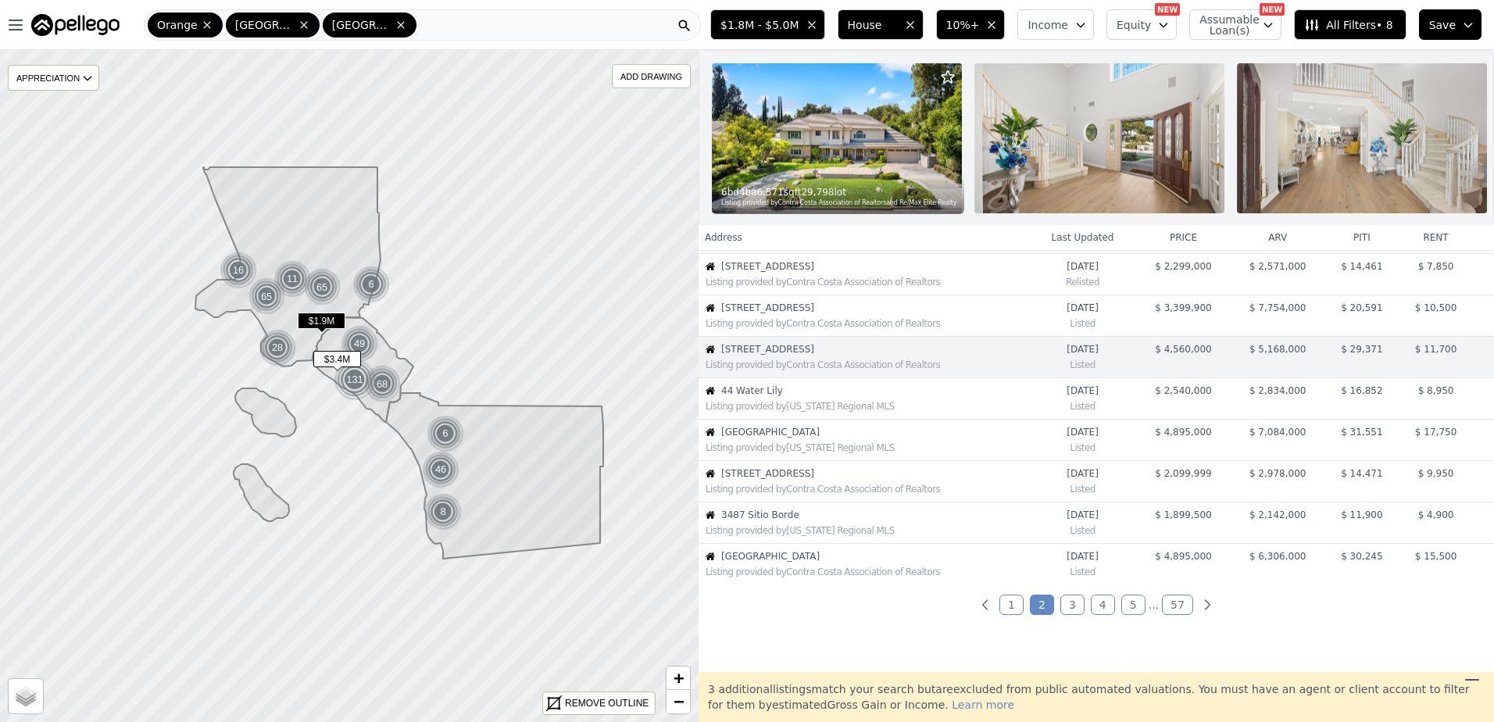
click at [777, 330] on div "Listing provided by Contra Costa Association of Realtors" at bounding box center [866, 323] width 323 height 12
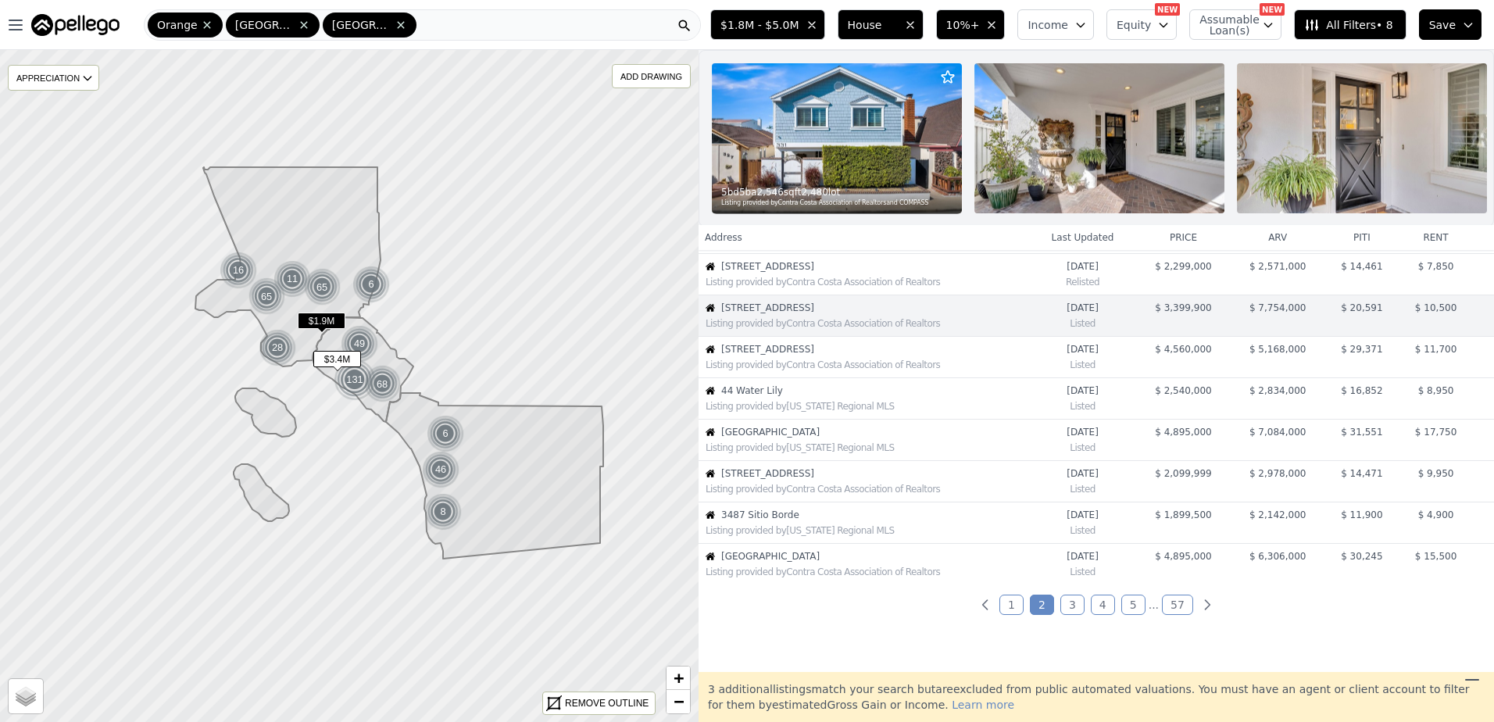
scroll to position [164, 0]
